Goal: Task Accomplishment & Management: Manage account settings

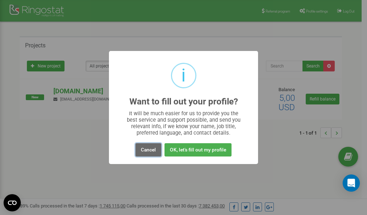
click at [147, 149] on button "Cancel" at bounding box center [149, 149] width 26 height 13
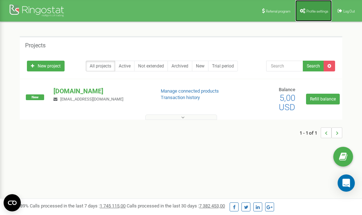
click at [312, 11] on span "Profile settings" at bounding box center [317, 11] width 22 height 4
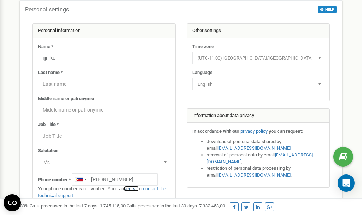
click at [135, 189] on link "verify it" at bounding box center [131, 188] width 15 height 5
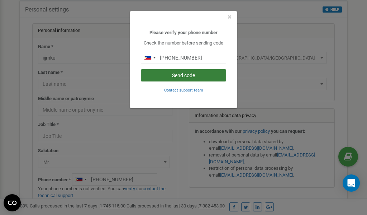
click at [196, 73] on button "Send code" at bounding box center [183, 75] width 85 height 12
